Goal: Use online tool/utility

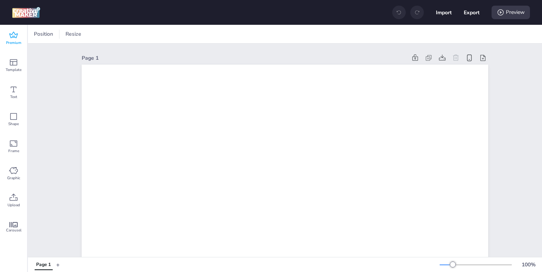
click at [14, 39] on icon at bounding box center [13, 35] width 9 height 9
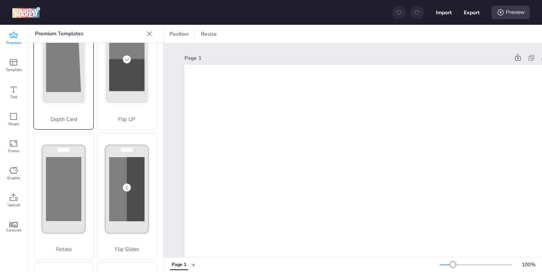
scroll to position [48, 0]
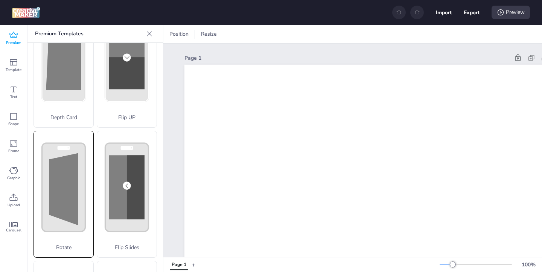
click at [83, 193] on div "Rotate" at bounding box center [63, 194] width 60 height 127
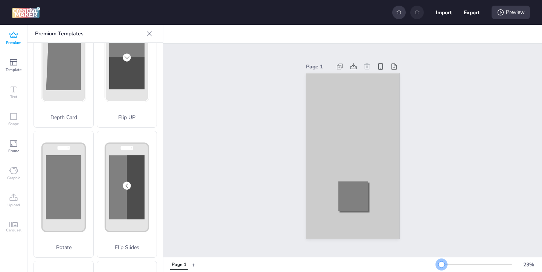
drag, startPoint x: 453, startPoint y: 263, endPoint x: 441, endPoint y: 262, distance: 11.3
click at [441, 262] on div at bounding box center [441, 265] width 6 height 6
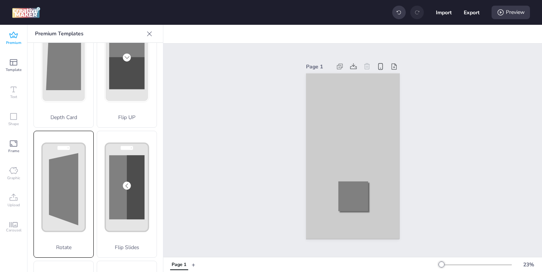
click at [84, 102] on rect at bounding box center [63, 57] width 43 height 88
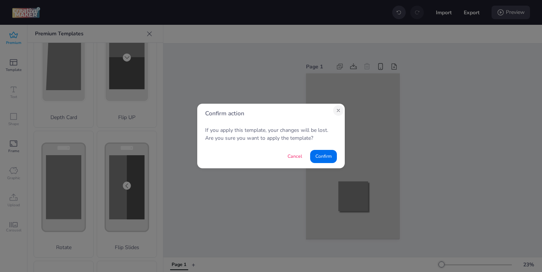
click at [339, 110] on icon "Close" at bounding box center [338, 110] width 3 height 3
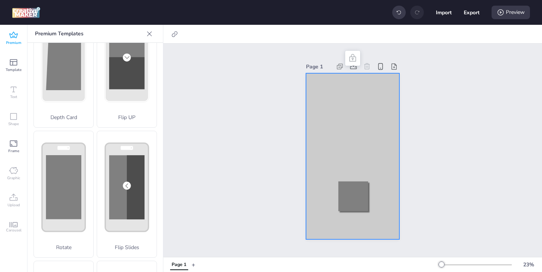
click at [318, 171] on div at bounding box center [352, 156] width 93 height 166
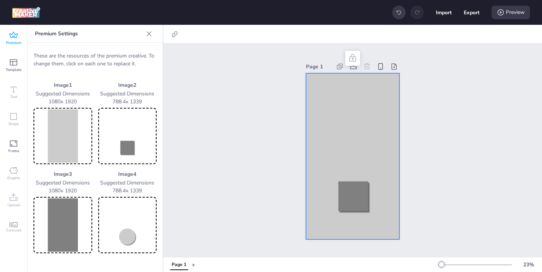
click at [62, 145] on img at bounding box center [63, 136] width 56 height 53
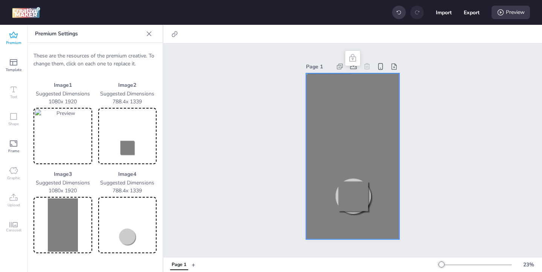
click at [134, 151] on img at bounding box center [128, 136] width 56 height 53
click at [70, 221] on img at bounding box center [63, 225] width 56 height 53
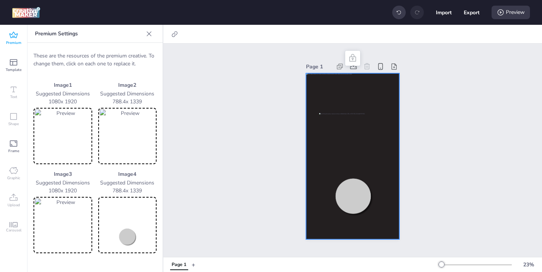
click at [136, 237] on img at bounding box center [128, 225] width 56 height 53
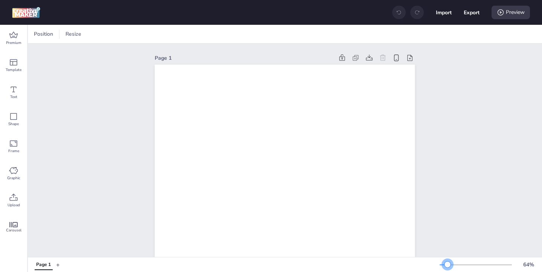
drag, startPoint x: 454, startPoint y: 266, endPoint x: 447, endPoint y: 266, distance: 6.8
click at [447, 266] on div at bounding box center [447, 265] width 6 height 6
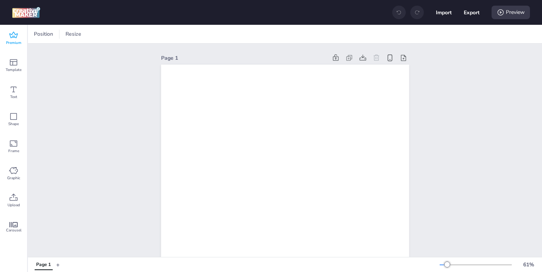
click at [18, 37] on div "Premium" at bounding box center [13, 38] width 27 height 27
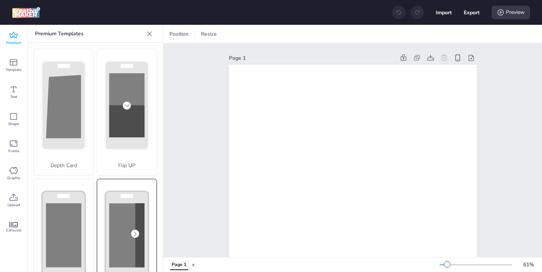
click at [125, 137] on rect at bounding box center [126, 105] width 35 height 64
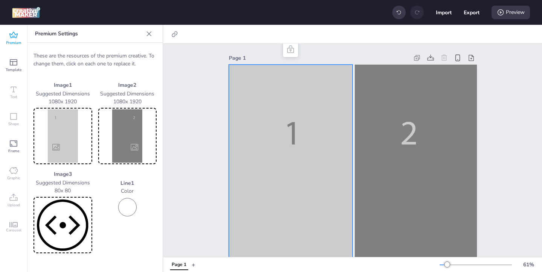
click at [66, 131] on img at bounding box center [63, 136] width 56 height 53
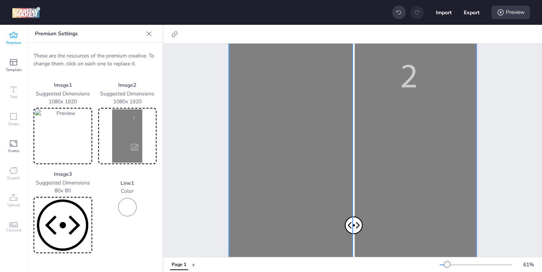
scroll to position [62, 0]
click at [366, 201] on div at bounding box center [353, 223] width 248 height 441
click at [139, 134] on img at bounding box center [128, 136] width 56 height 53
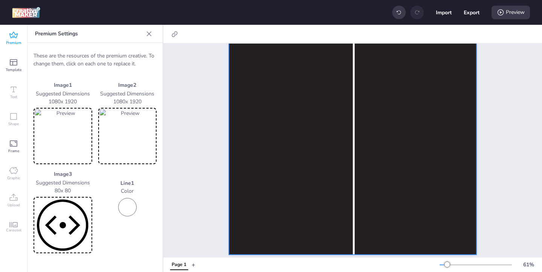
scroll to position [250, 0]
